Goal: Transaction & Acquisition: Obtain resource

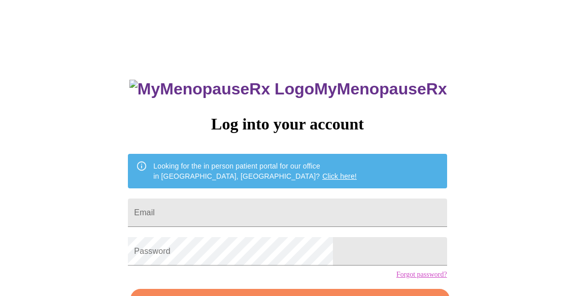
click at [351, 206] on input "Email" at bounding box center [287, 212] width 319 height 28
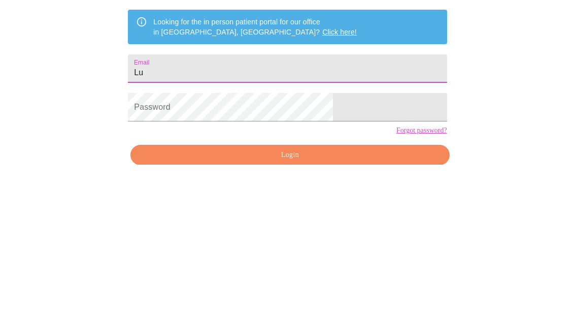
type input "[EMAIL_ADDRESS][DOMAIN_NAME]"
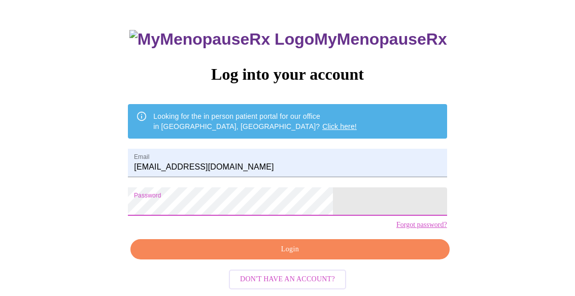
scroll to position [65, 0]
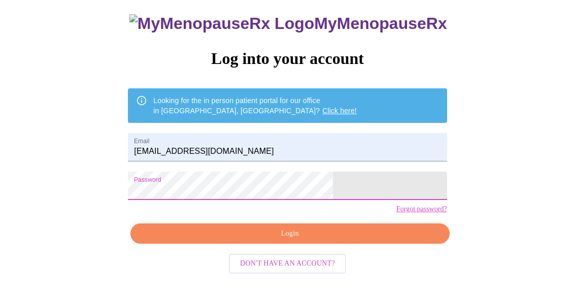
click at [339, 240] on span "Login" at bounding box center [289, 233] width 295 height 13
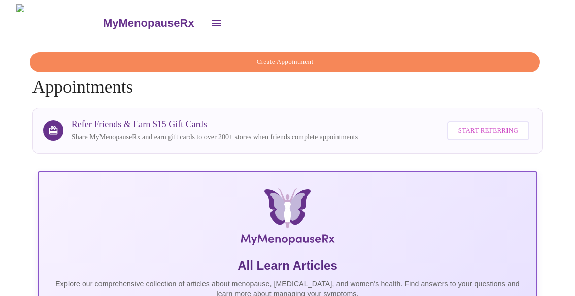
click at [212, 20] on icon "open drawer" at bounding box center [216, 23] width 9 height 6
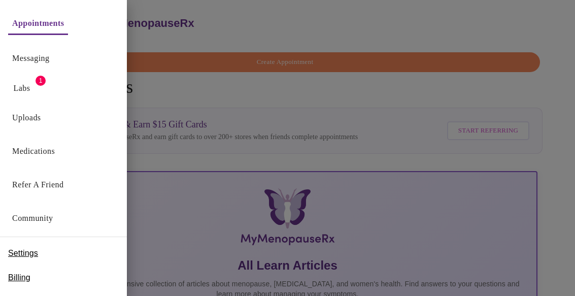
click at [46, 75] on div "Labs 1" at bounding box center [63, 86] width 127 height 26
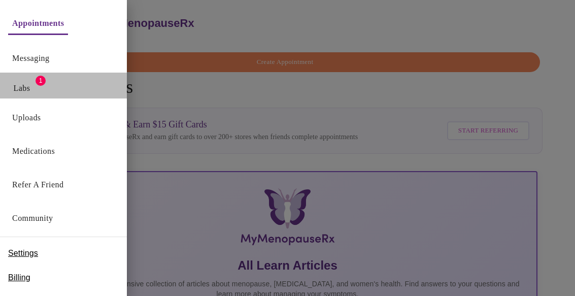
click at [28, 79] on button "Labs" at bounding box center [22, 88] width 32 height 20
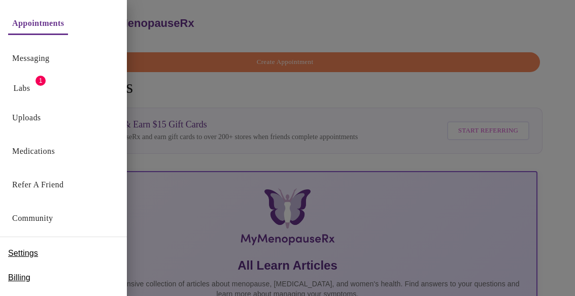
click at [43, 82] on span "1" at bounding box center [41, 81] width 10 height 10
click at [38, 77] on span "1" at bounding box center [41, 81] width 10 height 10
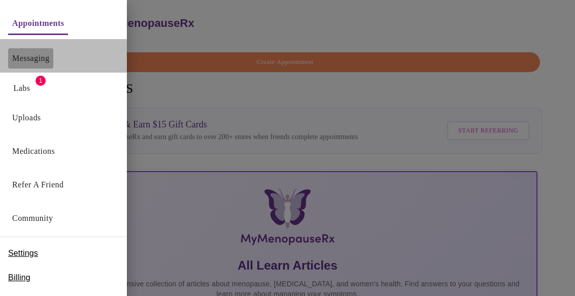
click at [34, 66] on button "Messaging" at bounding box center [30, 58] width 45 height 20
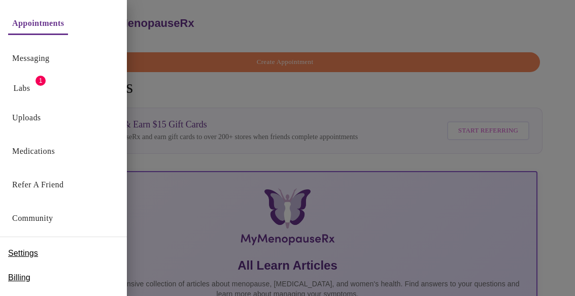
click at [39, 80] on span "1" at bounding box center [41, 81] width 10 height 10
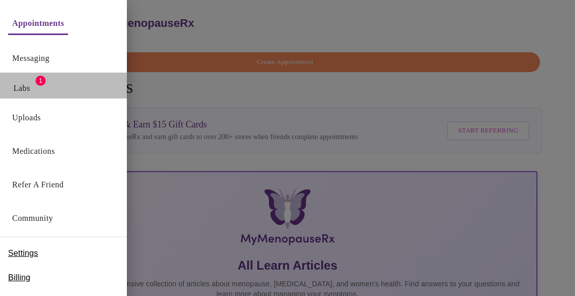
click at [40, 78] on span "1" at bounding box center [41, 81] width 10 height 10
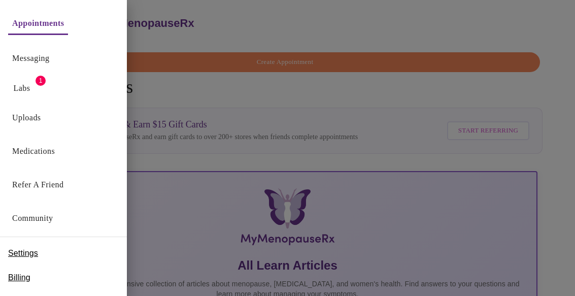
click at [35, 80] on button "Labs" at bounding box center [22, 88] width 32 height 20
click at [13, 75] on div "Labs 1" at bounding box center [63, 86] width 127 height 26
click at [8, 72] on div "Messaging" at bounding box center [63, 56] width 127 height 34
click at [46, 81] on div "Labs 1" at bounding box center [63, 86] width 127 height 26
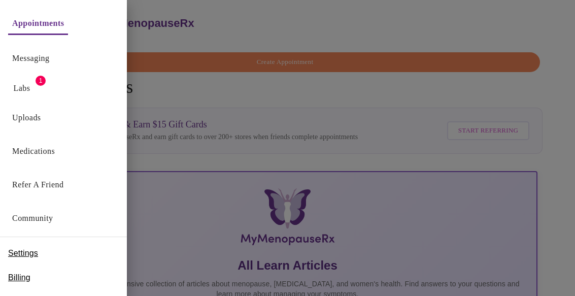
click at [78, 85] on div "Labs 1" at bounding box center [63, 86] width 127 height 26
click at [58, 97] on div "Labs 1" at bounding box center [63, 86] width 127 height 26
click at [26, 101] on div "Uploads" at bounding box center [63, 115] width 127 height 34
click at [15, 97] on button "Labs" at bounding box center [22, 88] width 32 height 20
click at [35, 82] on button "Labs" at bounding box center [22, 88] width 32 height 20
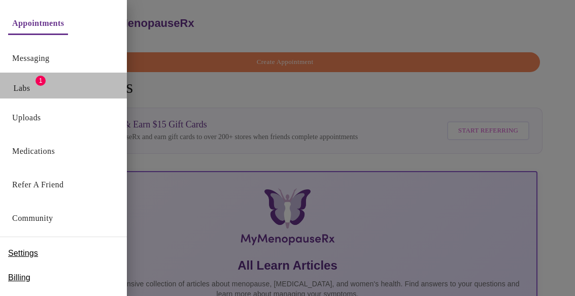
click at [42, 85] on span "1" at bounding box center [41, 81] width 10 height 10
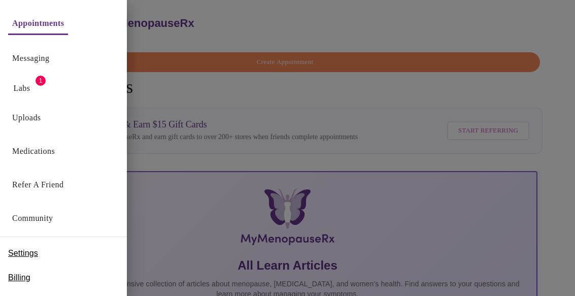
click at [22, 90] on link "Labs" at bounding box center [22, 88] width 17 height 14
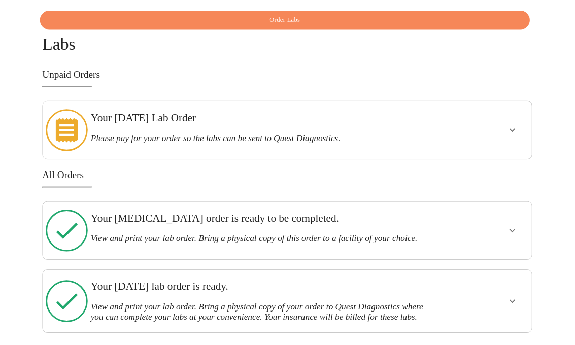
scroll to position [37, 0]
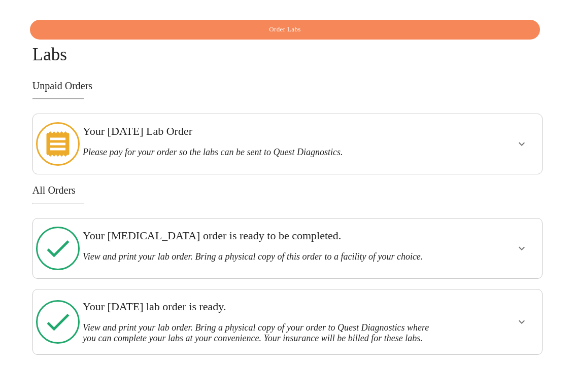
click at [399, 295] on h3 "Your [DATE] lab order is ready." at bounding box center [262, 307] width 359 height 13
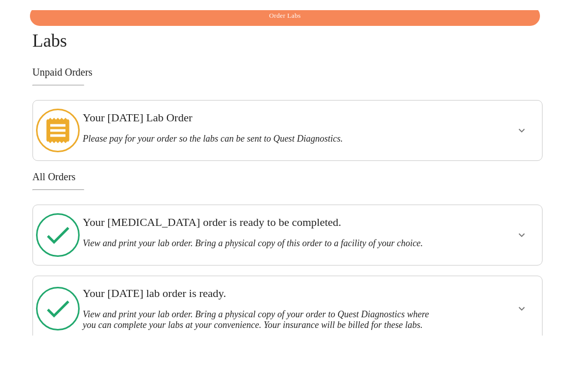
scroll to position [106, 0]
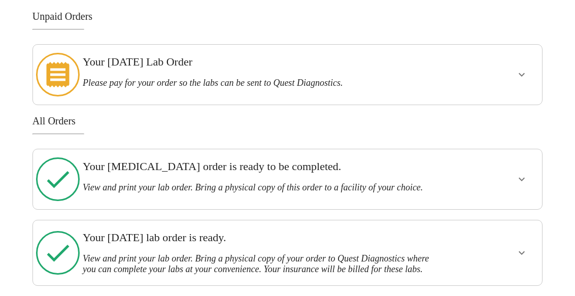
click at [423, 253] on h3 "View and print your lab order. Bring a physical copy of your order to Quest Dia…" at bounding box center [262, 263] width 359 height 21
click at [528, 241] on button "show more" at bounding box center [522, 253] width 24 height 24
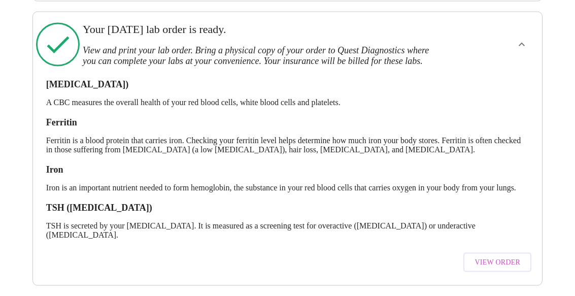
scroll to position [322, 0]
click at [509, 256] on span "View Order" at bounding box center [498, 262] width 46 height 13
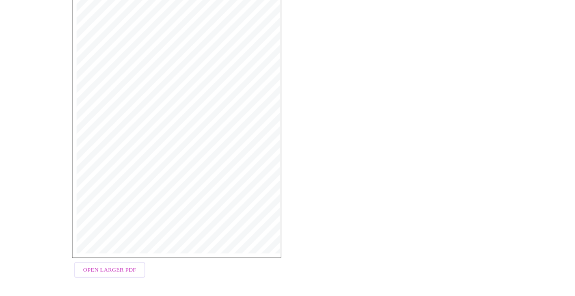
scroll to position [285, 0]
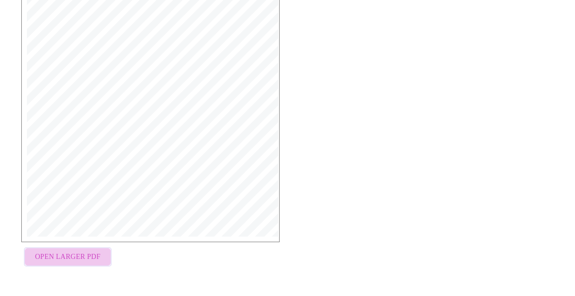
click at [66, 263] on span "Open Larger PDF" at bounding box center [67, 257] width 65 height 13
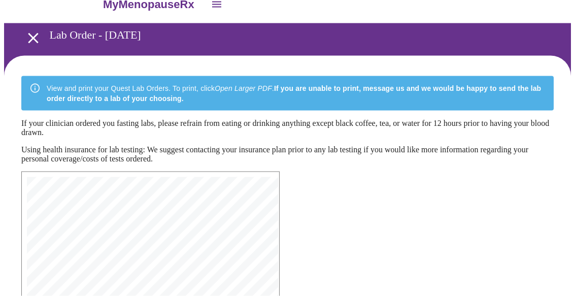
scroll to position [0, 0]
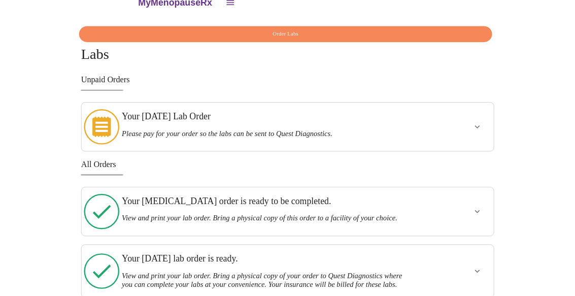
scroll to position [106, 0]
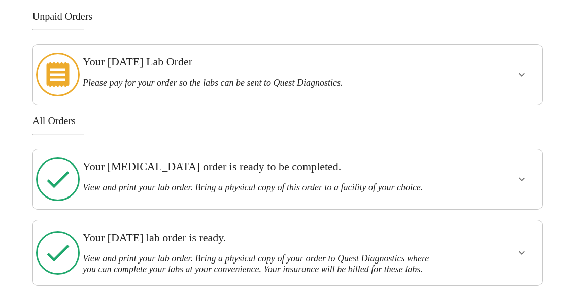
click at [522, 173] on icon "show more" at bounding box center [522, 179] width 12 height 12
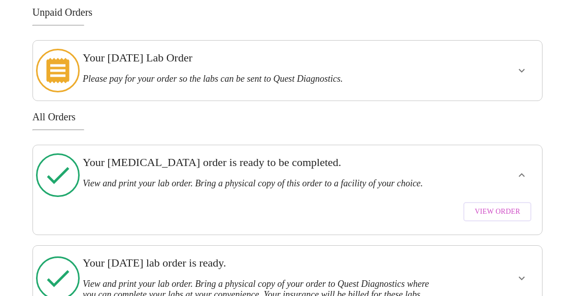
click at [493, 206] on span "View Order" at bounding box center [498, 212] width 46 height 13
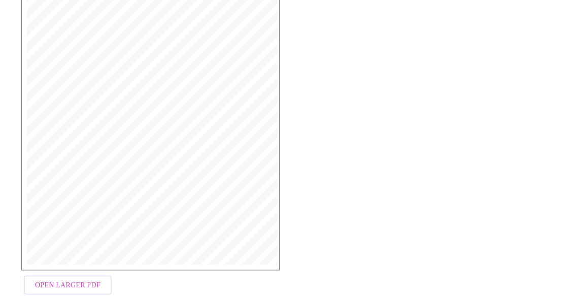
scroll to position [271, 0]
click at [70, 259] on span "Open Larger PDF" at bounding box center [67, 265] width 65 height 13
